Goal: Task Accomplishment & Management: Manage account settings

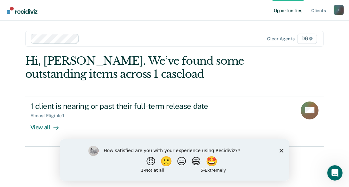
click at [279, 150] on icon "Close survey" at bounding box center [281, 150] width 4 height 4
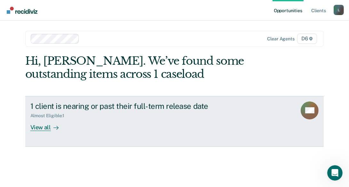
click at [48, 126] on div "View all" at bounding box center [48, 124] width 36 height 12
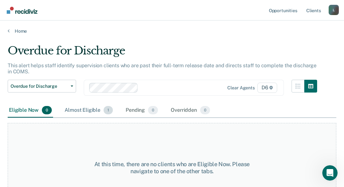
click at [92, 109] on div "Almost Eligible 1" at bounding box center [88, 110] width 51 height 14
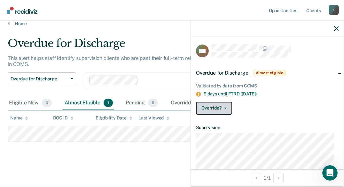
click at [225, 105] on button "Override?" at bounding box center [214, 108] width 36 height 13
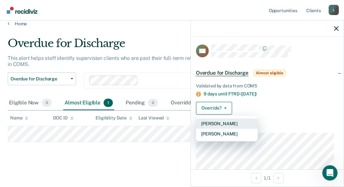
click at [224, 121] on button "[PERSON_NAME]" at bounding box center [227, 123] width 62 height 10
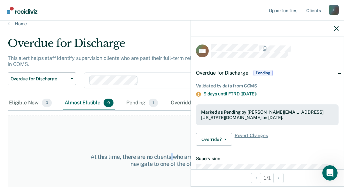
click at [174, 135] on div "At this time, there are no clients who are Almost Eligible. Please navigate to …" at bounding box center [172, 160] width 329 height 90
click at [337, 28] on icon "button" at bounding box center [336, 28] width 4 height 4
